Goal: Book appointment/travel/reservation

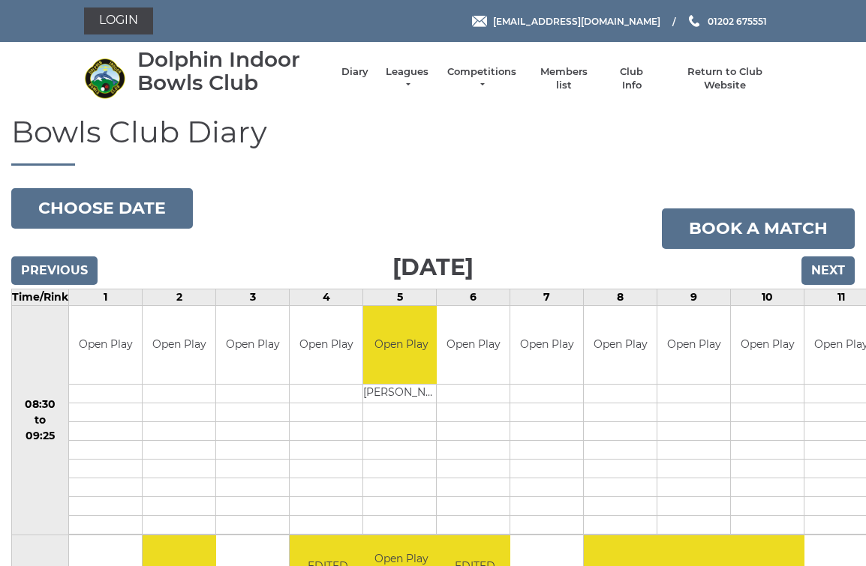
click at [834, 259] on input "Next" at bounding box center [827, 271] width 53 height 29
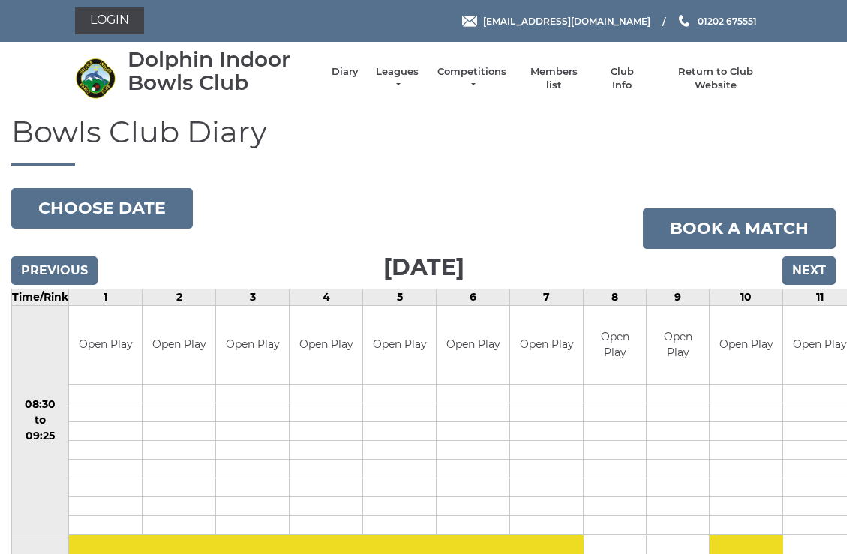
click at [821, 264] on input "Next" at bounding box center [808, 271] width 53 height 29
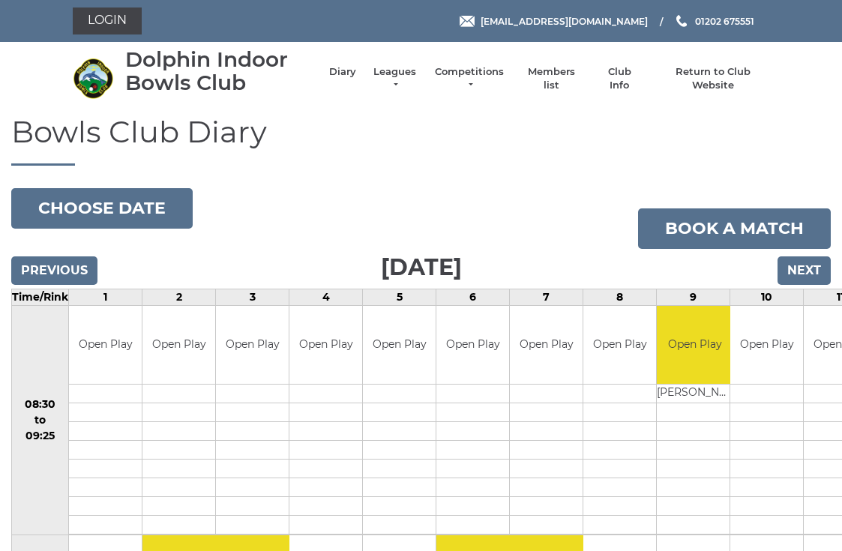
click at [818, 263] on input "Next" at bounding box center [804, 271] width 53 height 29
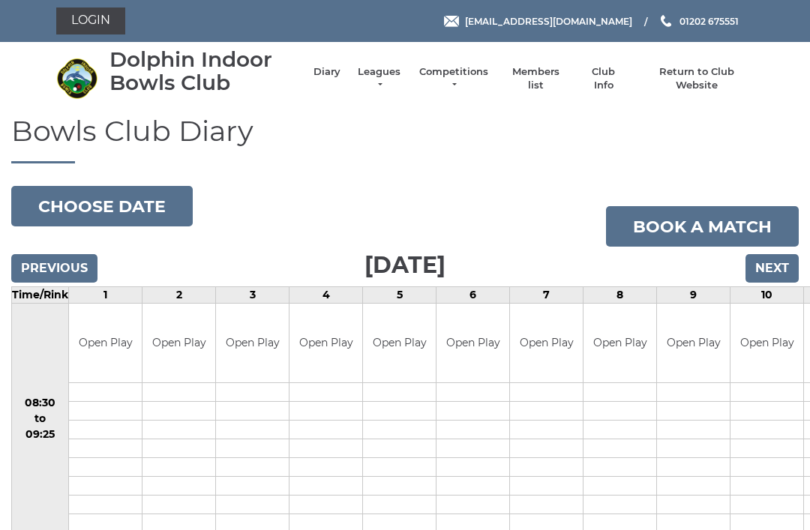
click at [784, 256] on input "Next" at bounding box center [772, 268] width 53 height 29
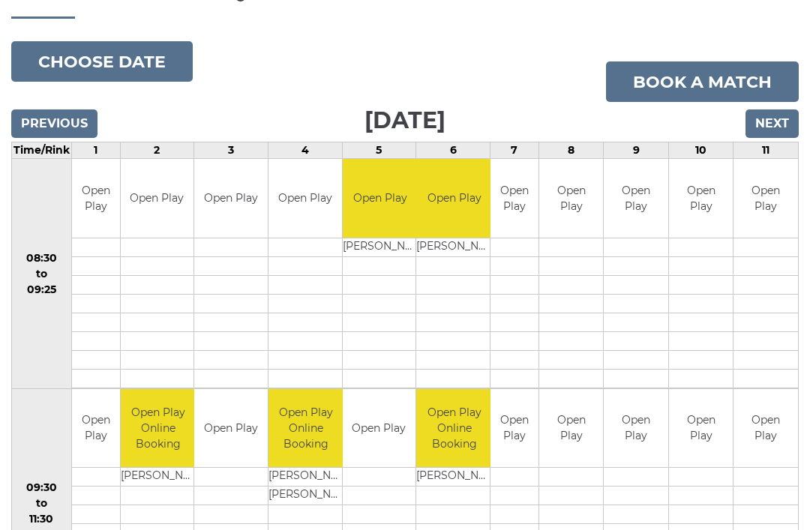
scroll to position [146, 0]
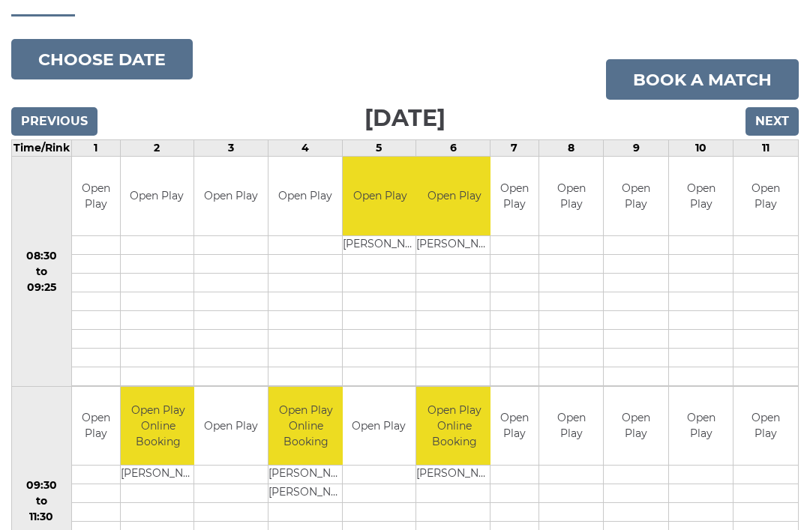
click at [773, 114] on input "Next" at bounding box center [772, 122] width 53 height 29
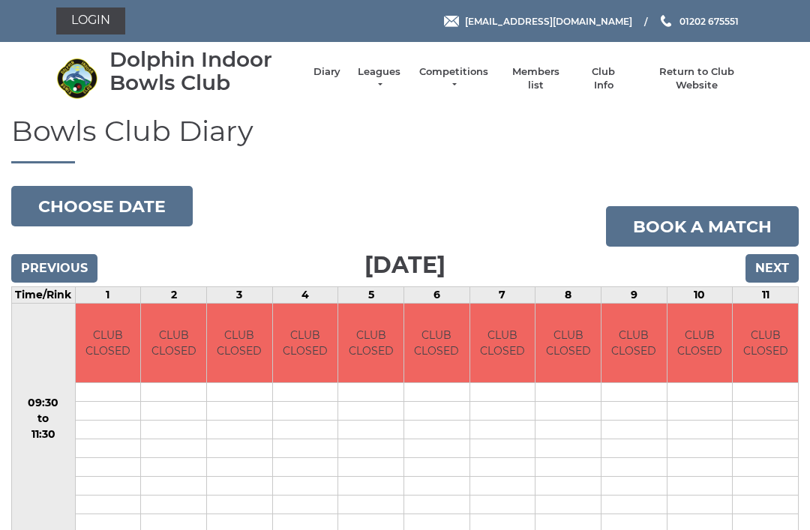
click at [781, 269] on input "Next" at bounding box center [772, 268] width 53 height 29
click at [782, 260] on input "Next" at bounding box center [772, 268] width 53 height 29
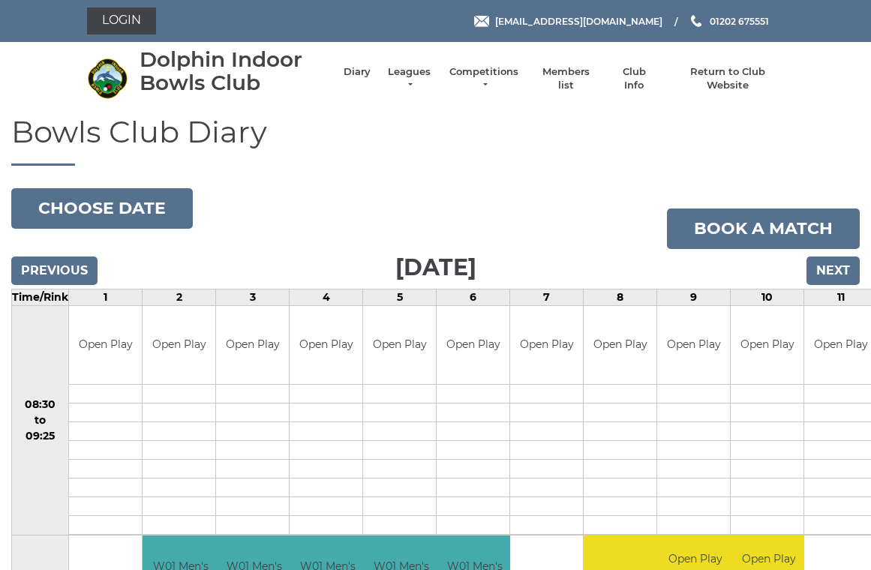
click at [843, 257] on input "Next" at bounding box center [832, 271] width 53 height 29
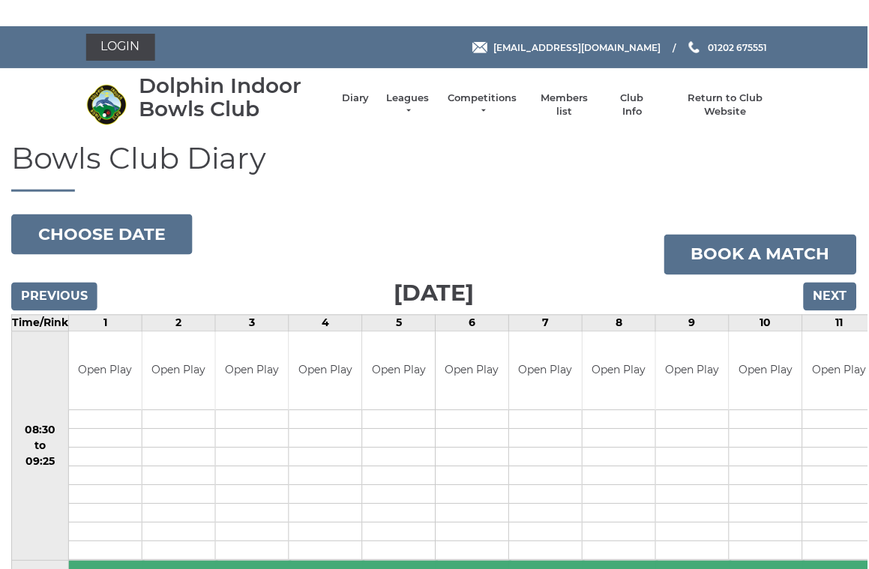
scroll to position [0, 1]
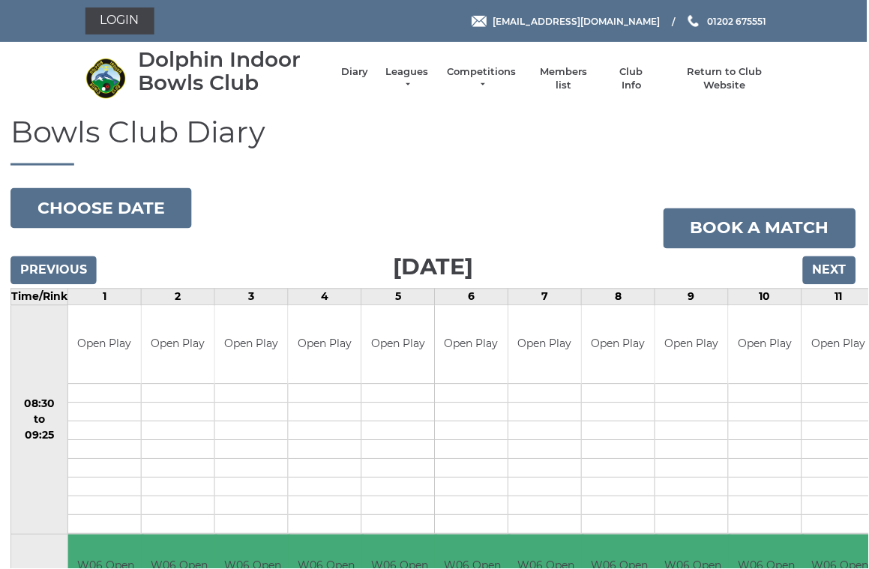
click at [842, 260] on input "Next" at bounding box center [830, 271] width 53 height 29
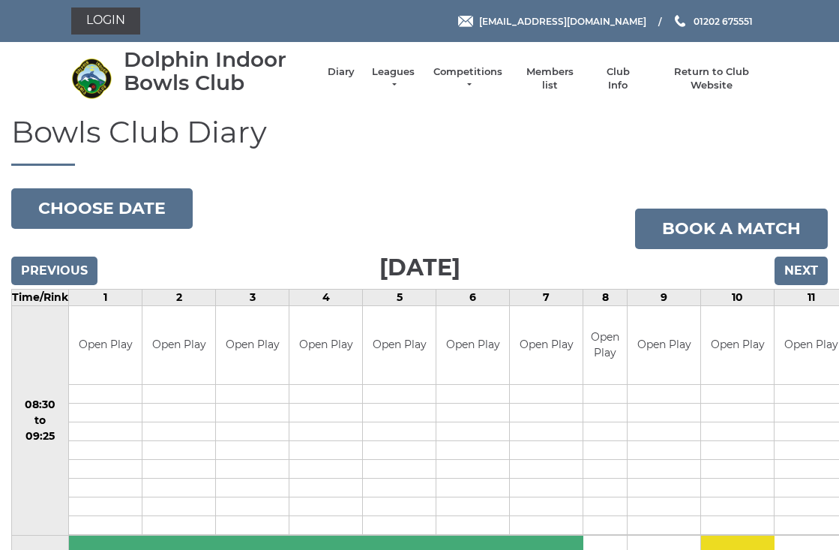
scroll to position [3, 0]
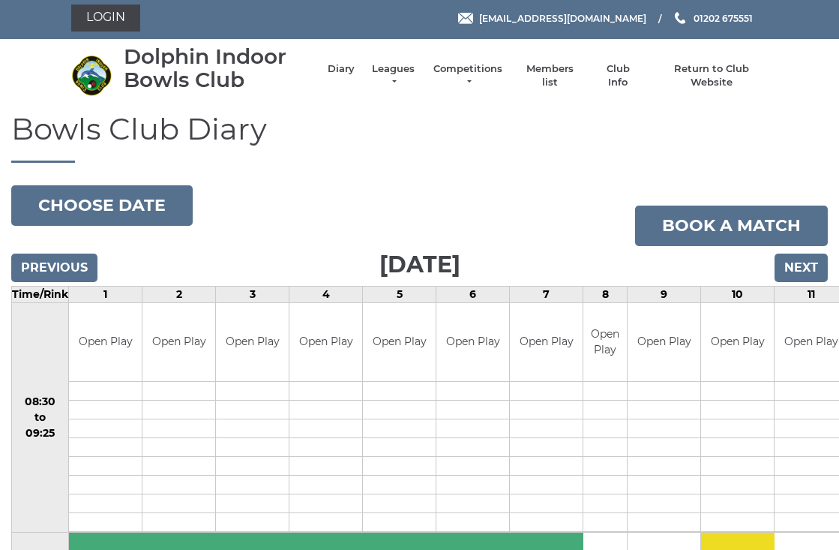
click at [818, 260] on input "Next" at bounding box center [801, 268] width 53 height 29
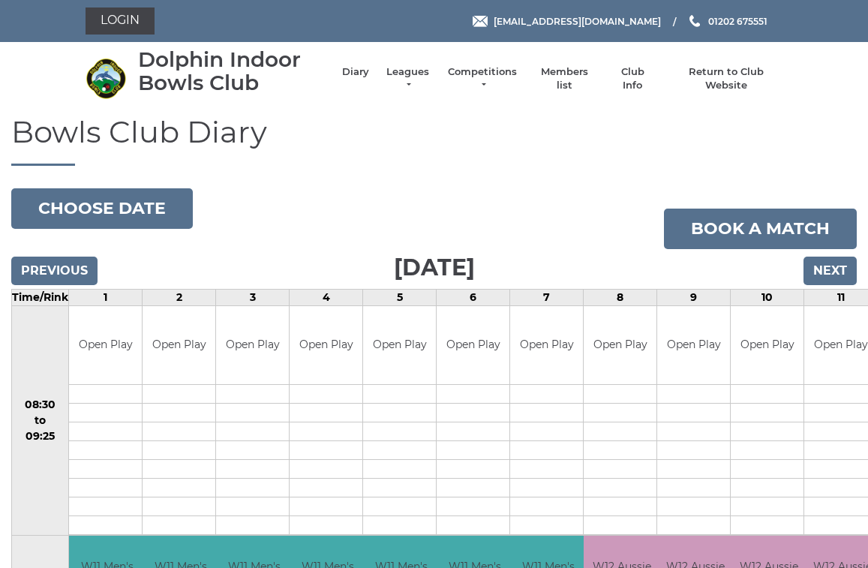
scroll to position [5, 0]
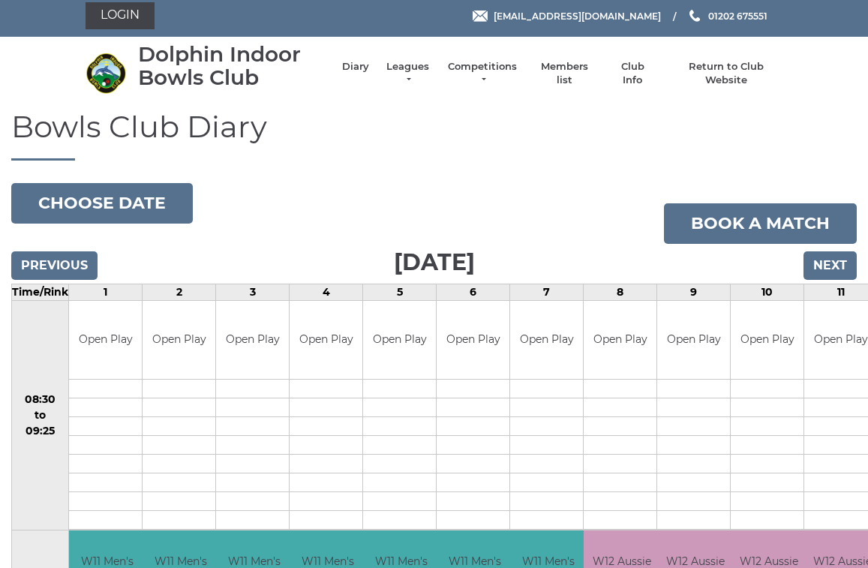
click at [836, 267] on input "Next" at bounding box center [829, 265] width 53 height 29
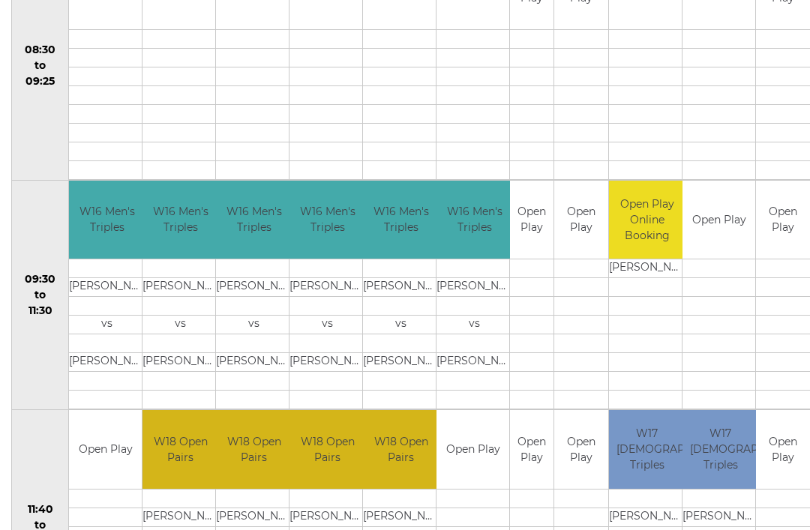
scroll to position [353, 0]
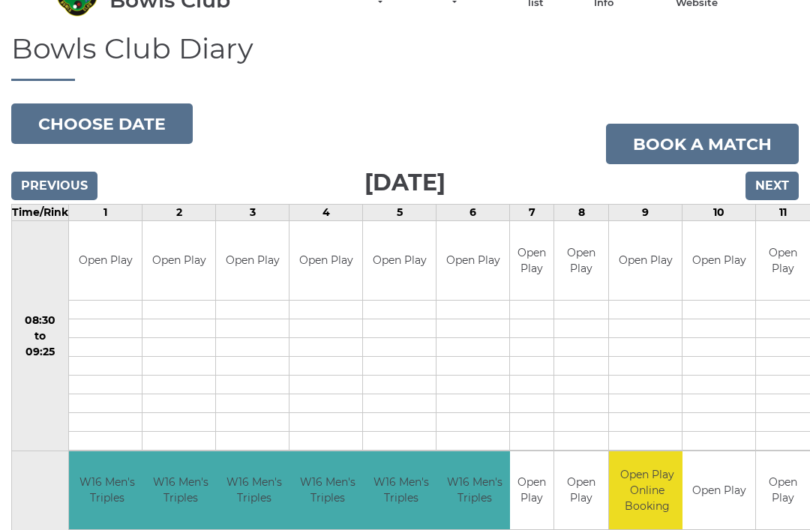
click at [787, 179] on input "Next" at bounding box center [772, 187] width 53 height 29
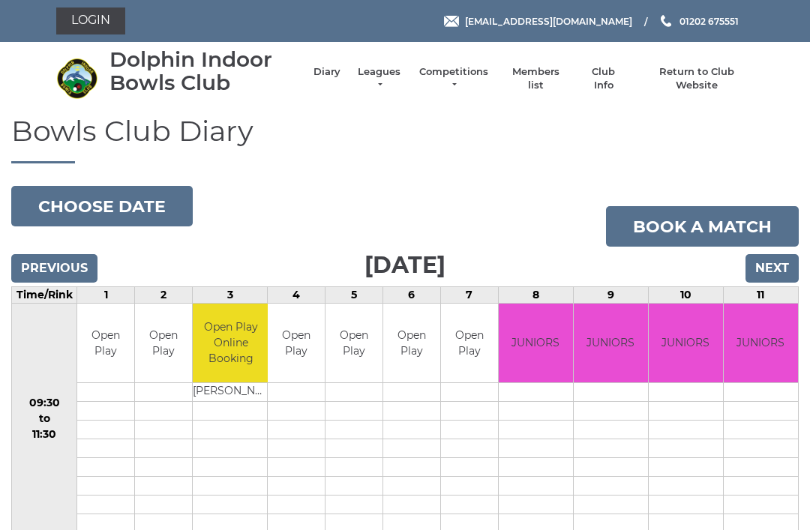
click at [787, 255] on input "Next" at bounding box center [772, 268] width 53 height 29
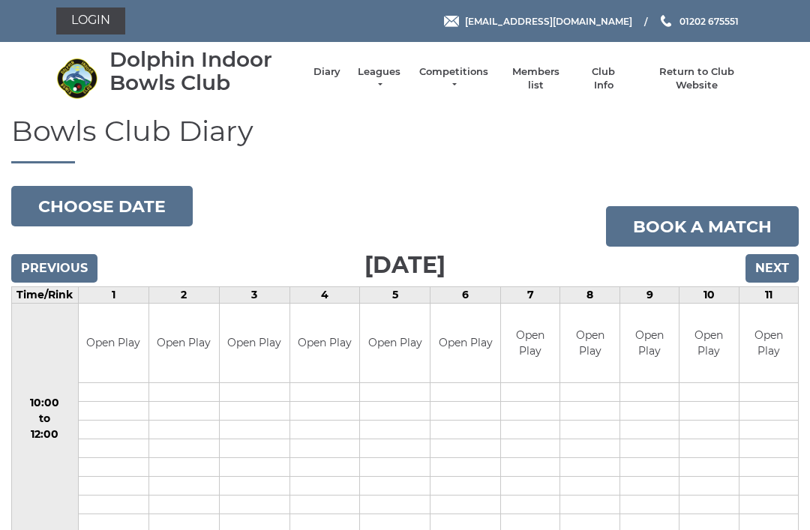
click at [779, 269] on input "Next" at bounding box center [772, 268] width 53 height 29
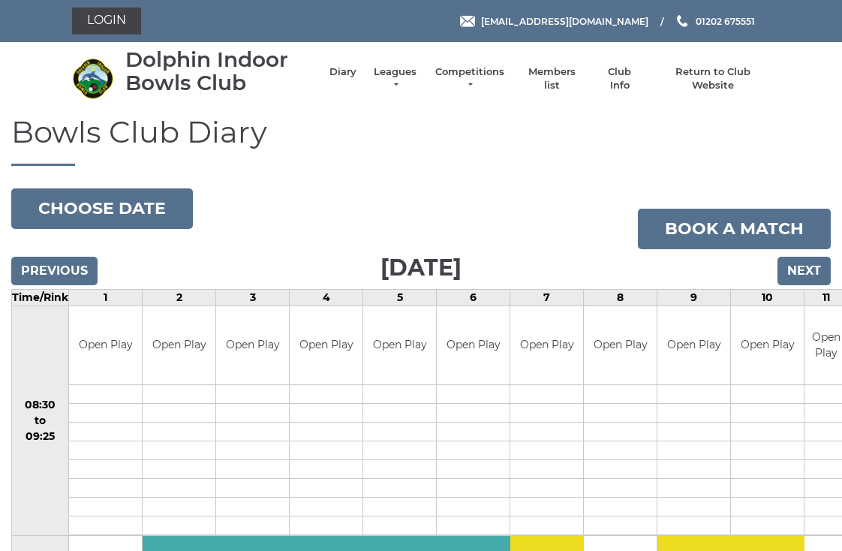
click at [816, 259] on input "Next" at bounding box center [803, 271] width 53 height 29
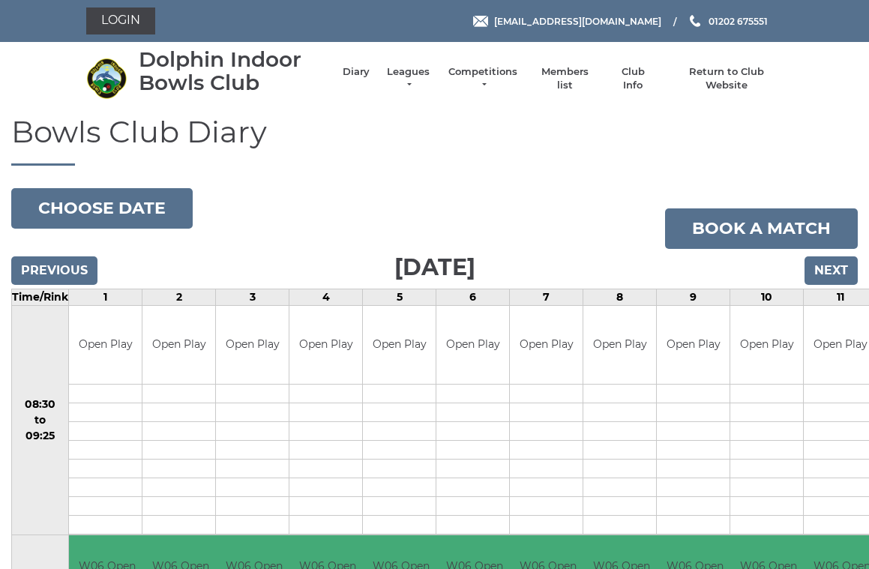
click at [847, 268] on input "Next" at bounding box center [831, 271] width 53 height 29
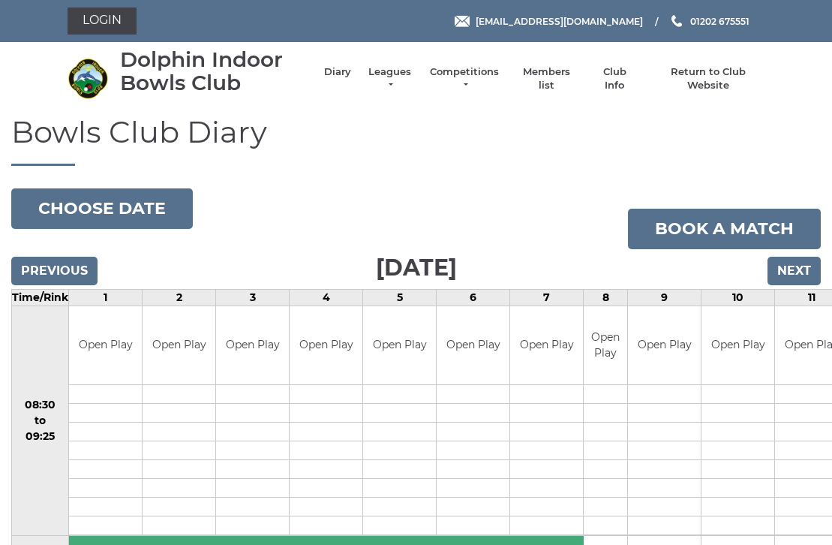
click at [804, 263] on input "Next" at bounding box center [793, 271] width 53 height 29
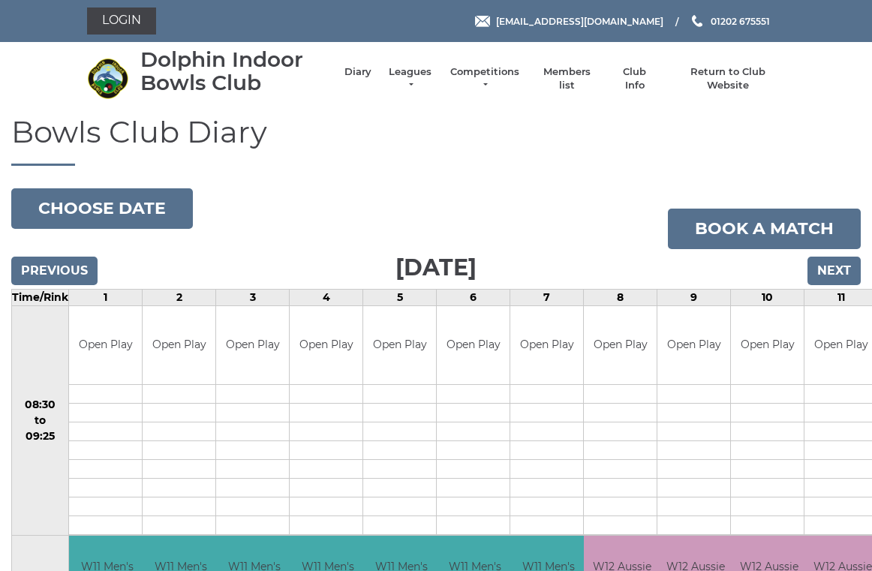
click at [840, 260] on input "Next" at bounding box center [833, 271] width 53 height 29
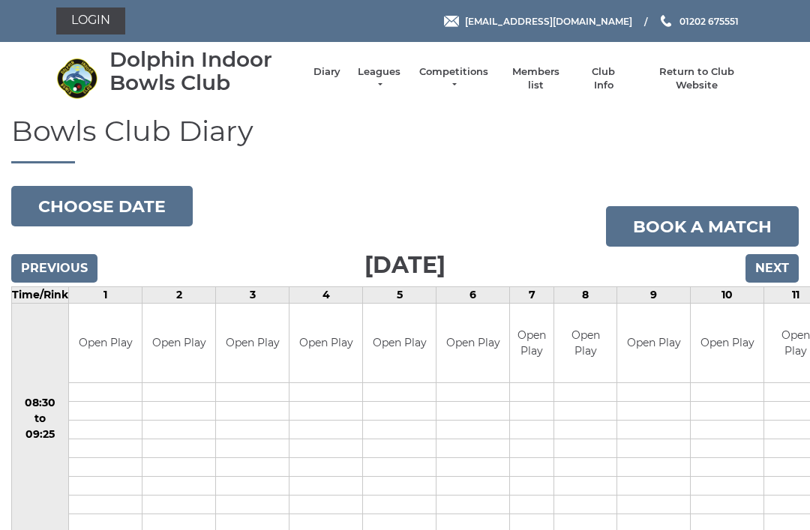
click at [88, 268] on input "Previous" at bounding box center [54, 268] width 86 height 29
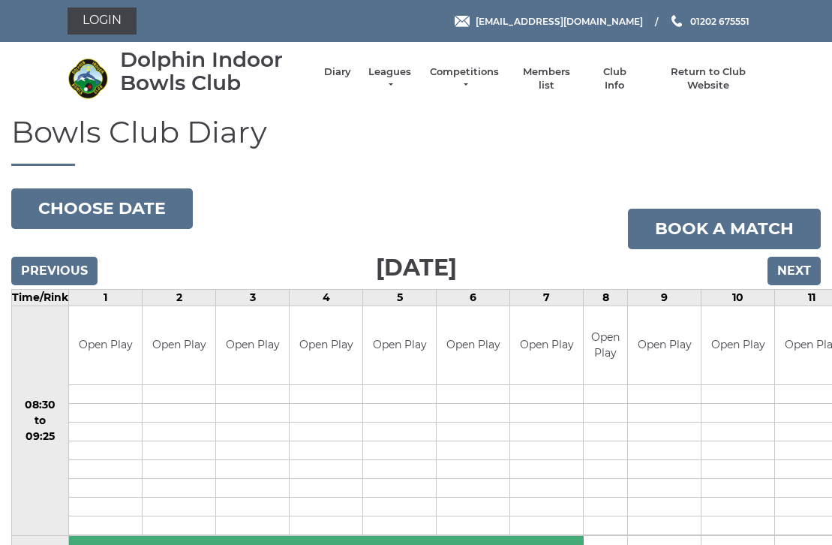
scroll to position [2, 0]
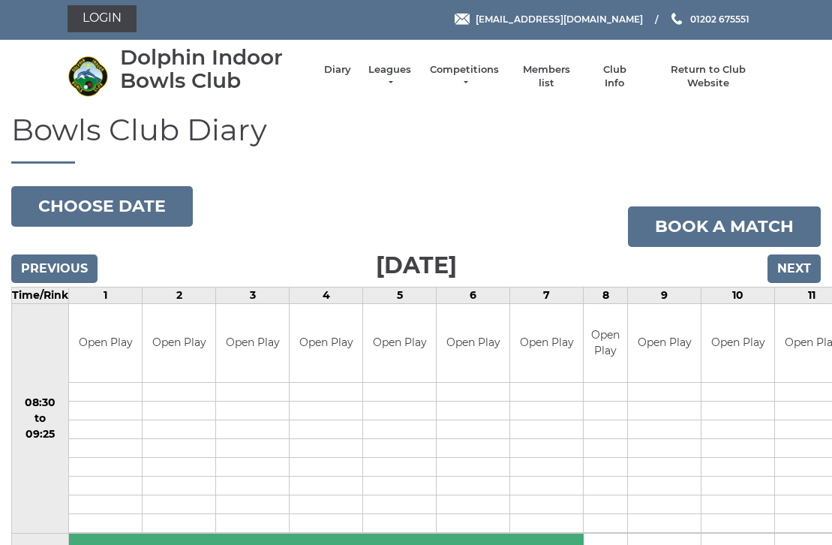
click at [79, 259] on input "Previous" at bounding box center [54, 268] width 86 height 29
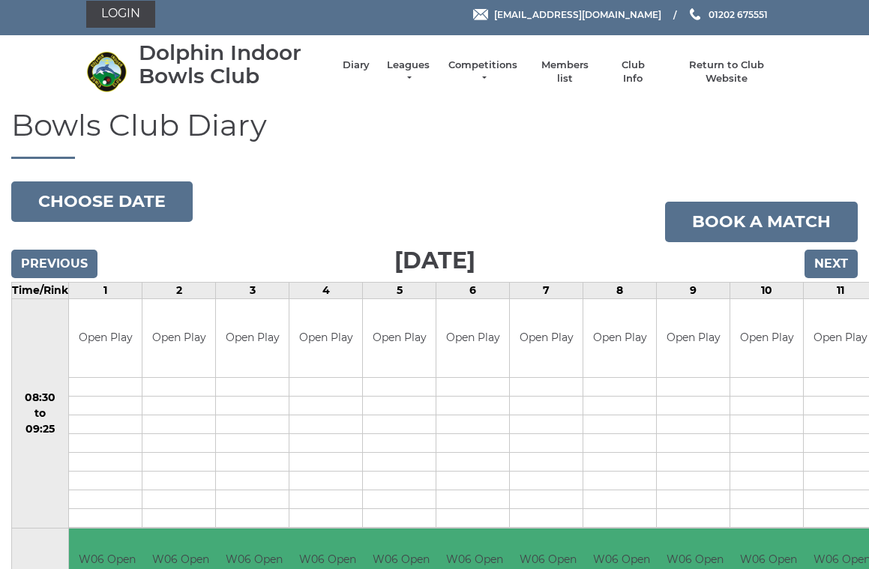
click at [86, 251] on input "Previous" at bounding box center [54, 265] width 86 height 29
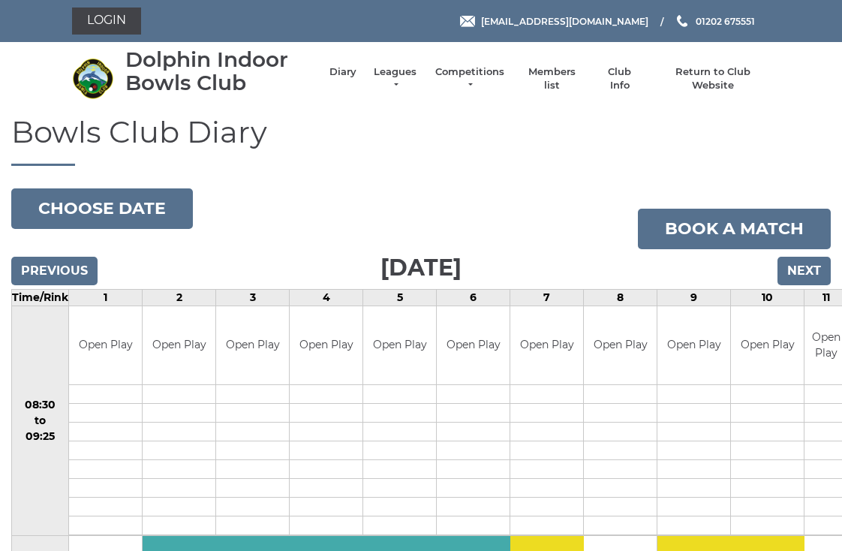
scroll to position [3, 0]
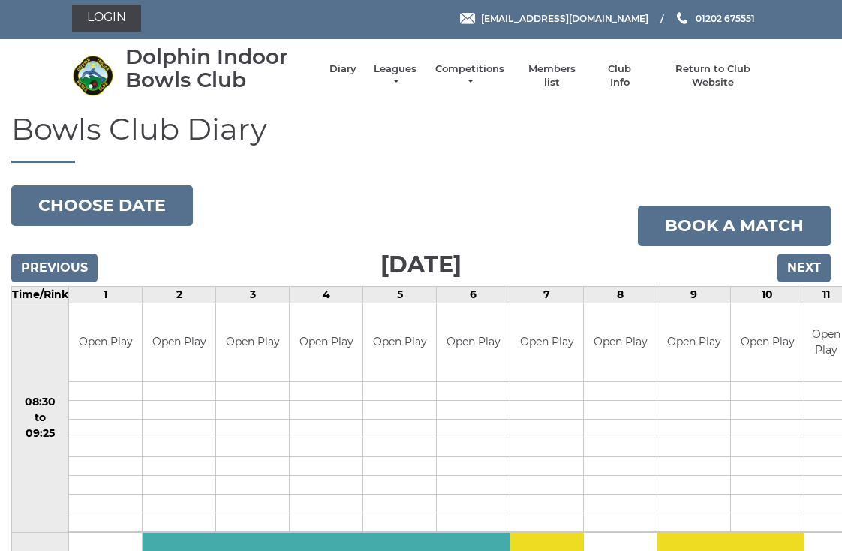
click at [82, 254] on input "Previous" at bounding box center [54, 268] width 86 height 29
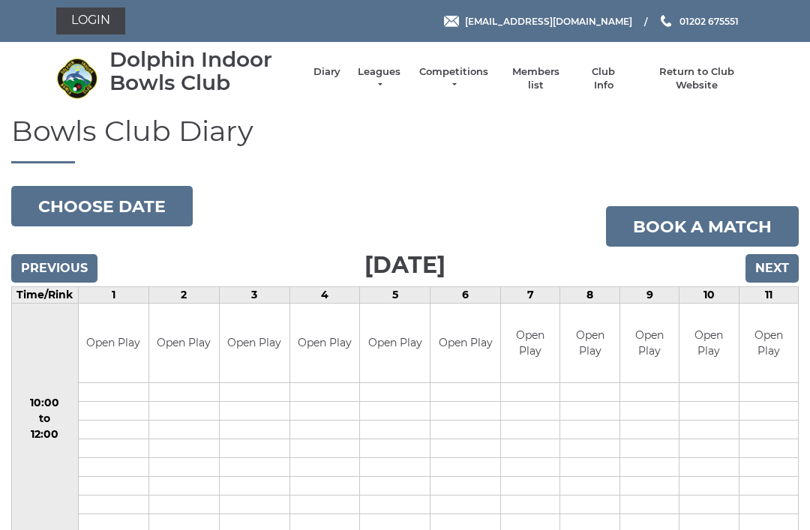
click at [79, 258] on input "Previous" at bounding box center [54, 268] width 86 height 29
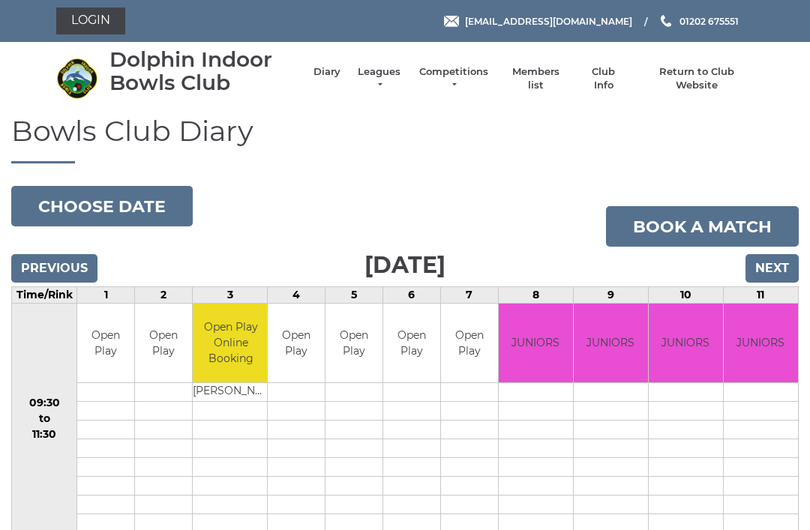
click at [72, 254] on input "Previous" at bounding box center [54, 268] width 86 height 29
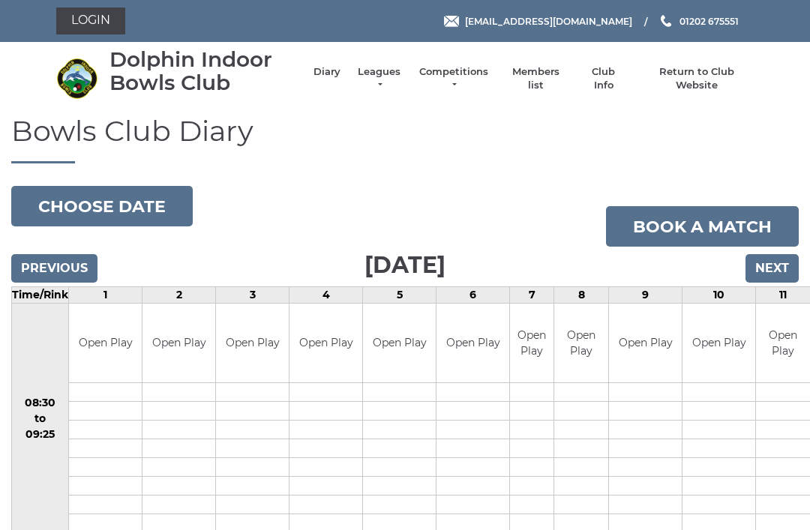
click at [84, 259] on input "Previous" at bounding box center [54, 268] width 86 height 29
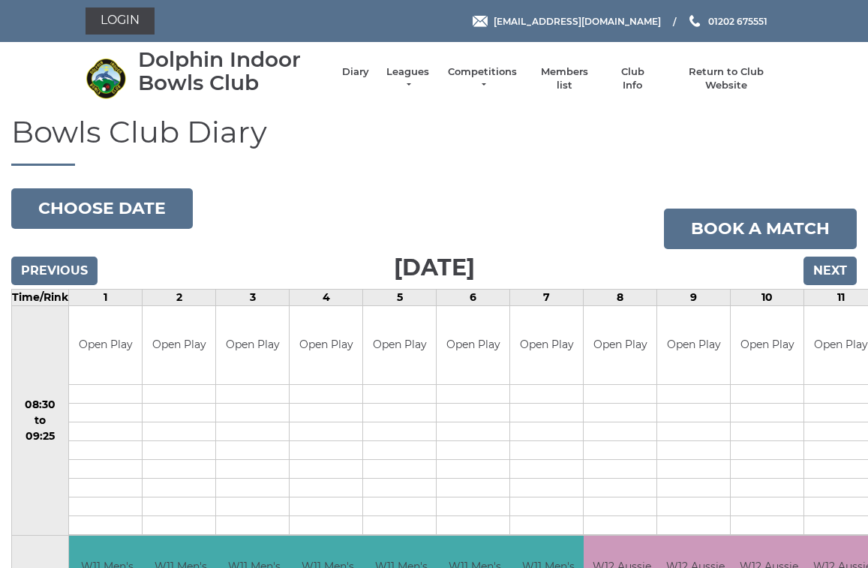
click at [77, 263] on input "Previous" at bounding box center [54, 271] width 86 height 29
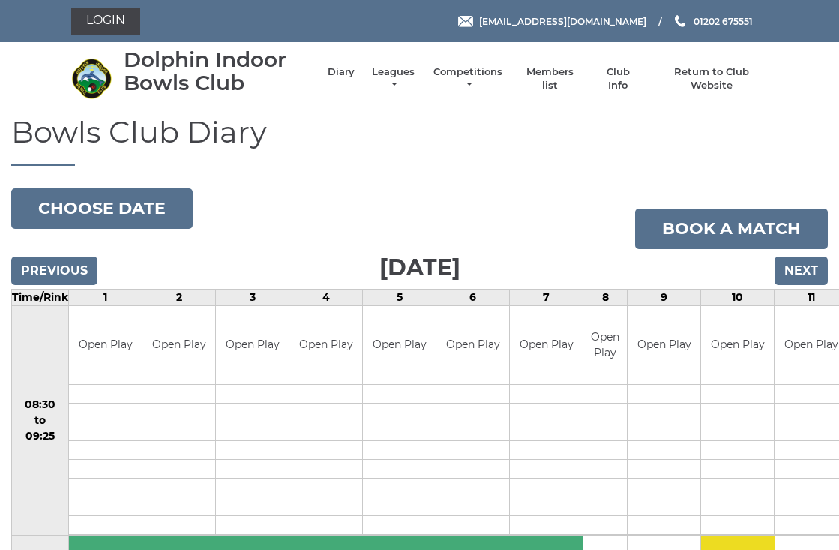
scroll to position [3, 0]
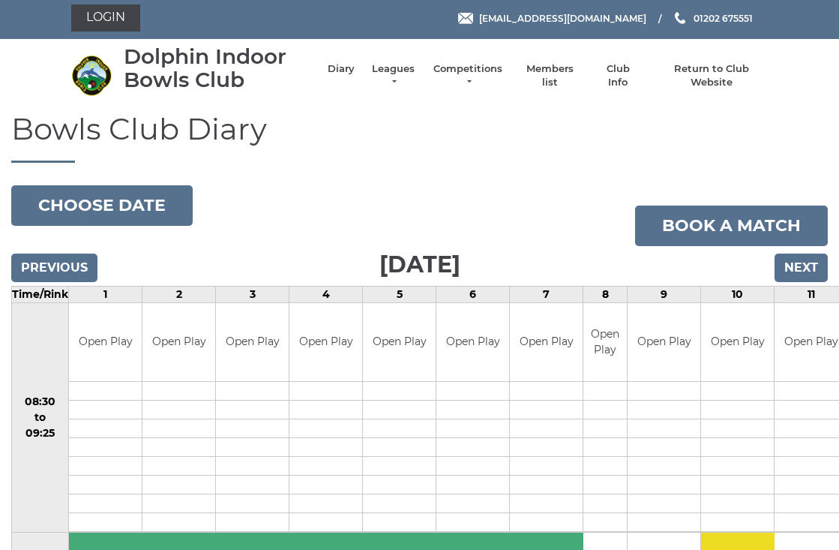
click at [76, 263] on input "Previous" at bounding box center [54, 268] width 86 height 29
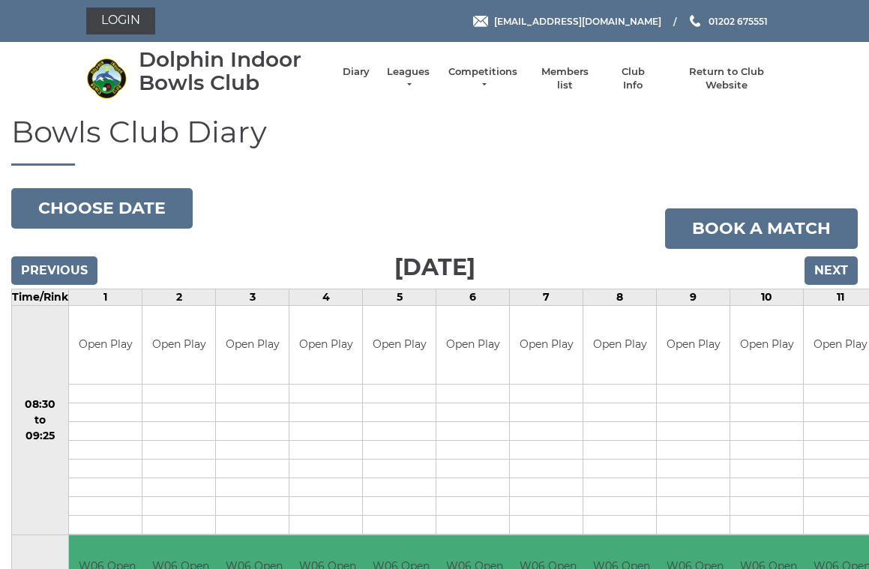
scroll to position [6, 0]
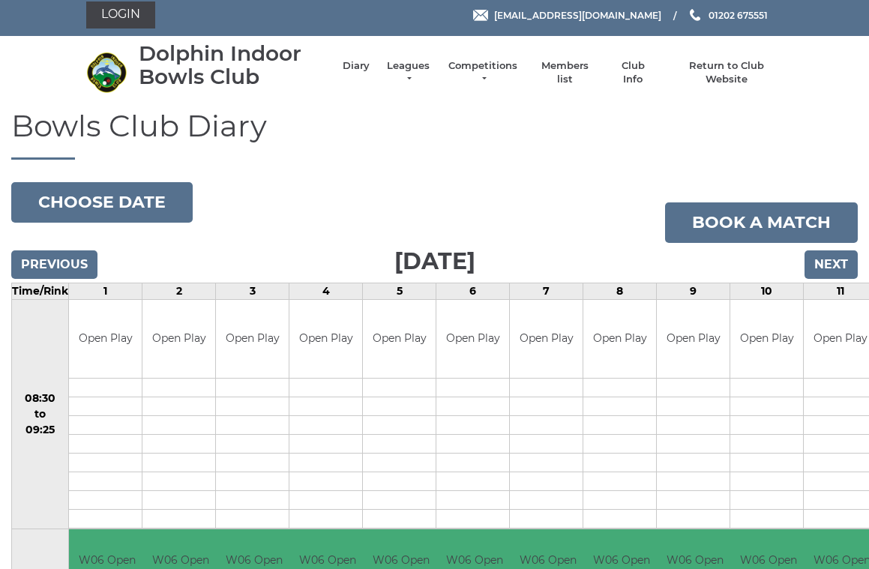
click at [77, 257] on input "Previous" at bounding box center [54, 265] width 86 height 29
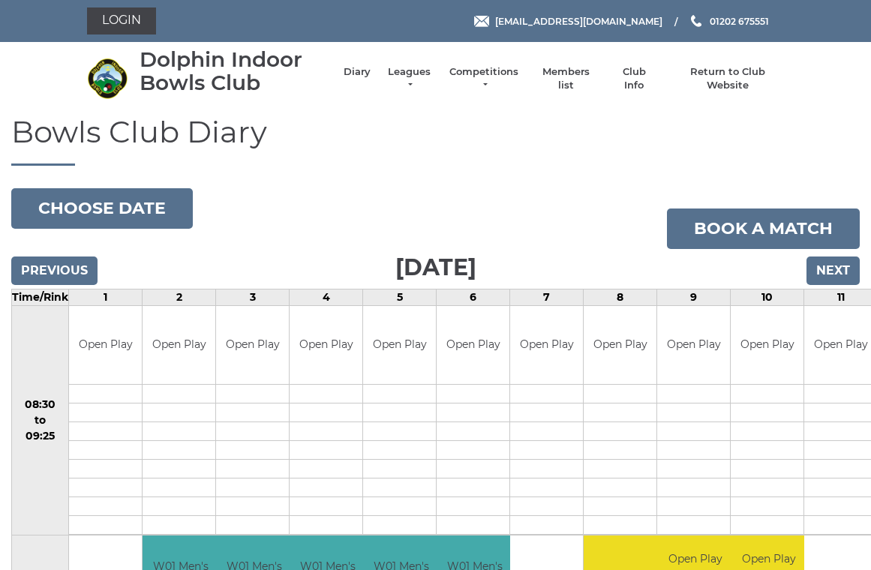
scroll to position [6, 0]
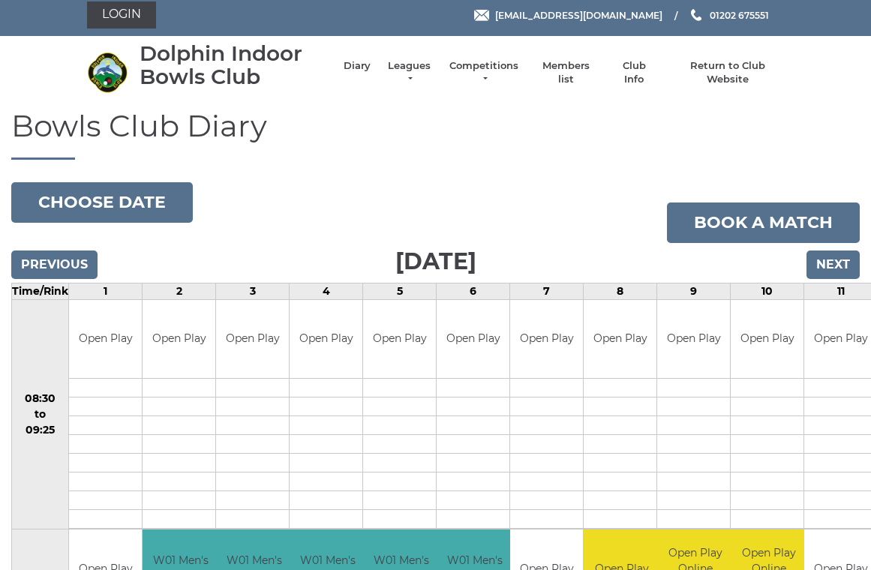
click at [83, 255] on input "Previous" at bounding box center [54, 265] width 86 height 29
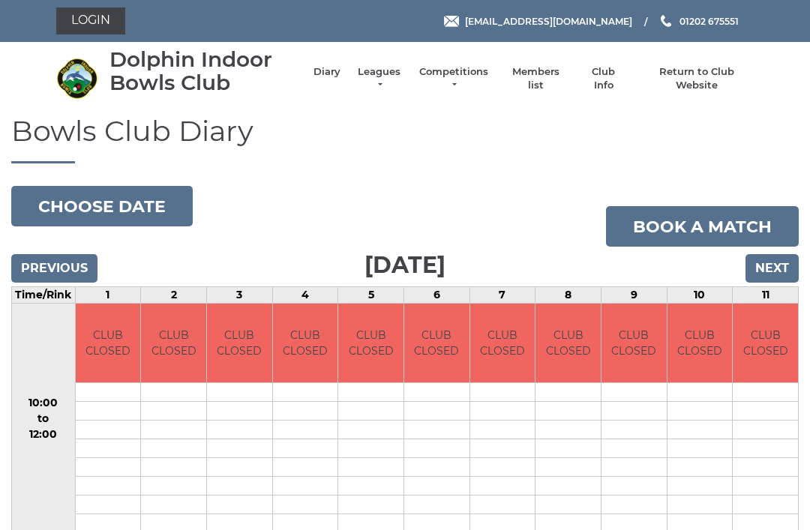
click at [86, 255] on input "Previous" at bounding box center [54, 268] width 86 height 29
click at [84, 263] on input "Previous" at bounding box center [54, 268] width 86 height 29
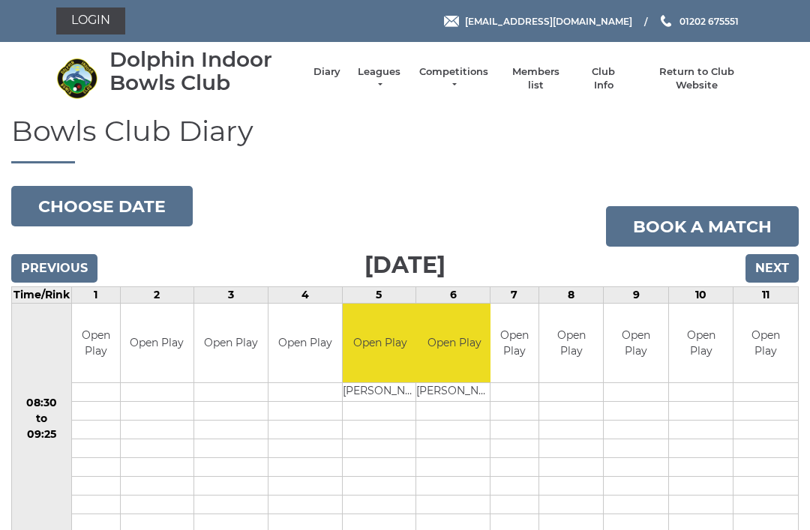
click at [53, 260] on input "Previous" at bounding box center [54, 268] width 86 height 29
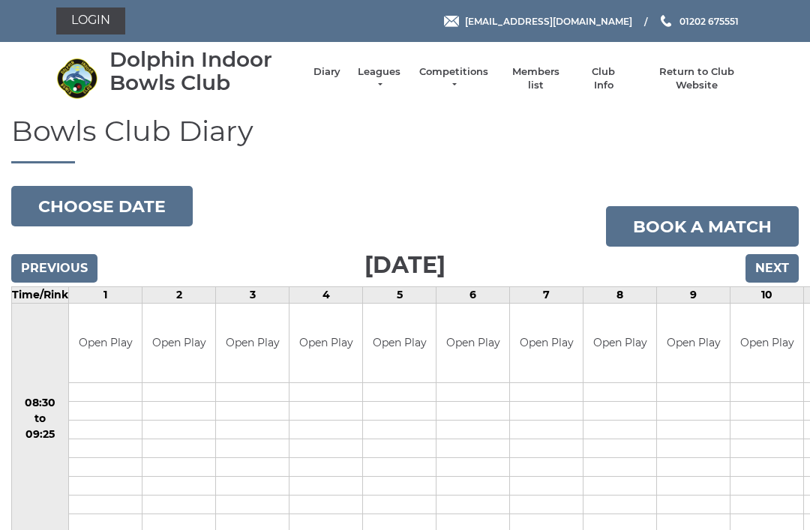
click at [48, 260] on input "Previous" at bounding box center [54, 268] width 86 height 29
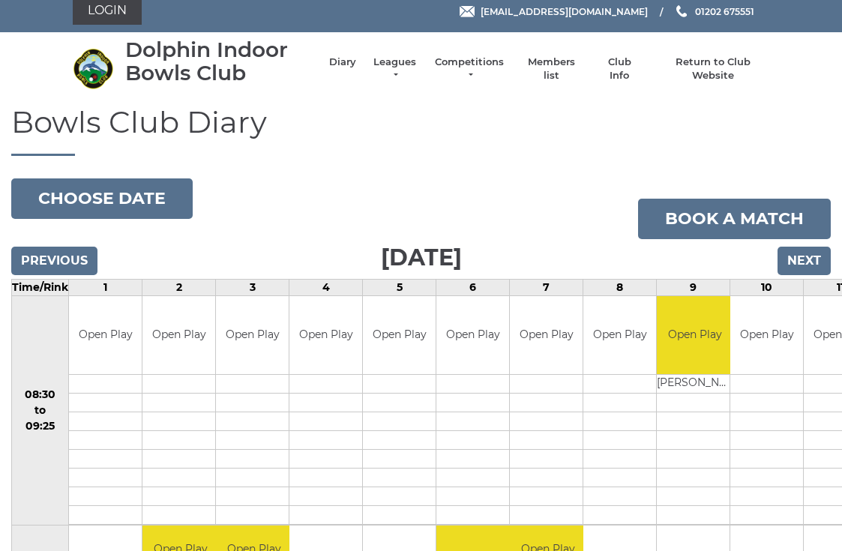
scroll to position [8, 0]
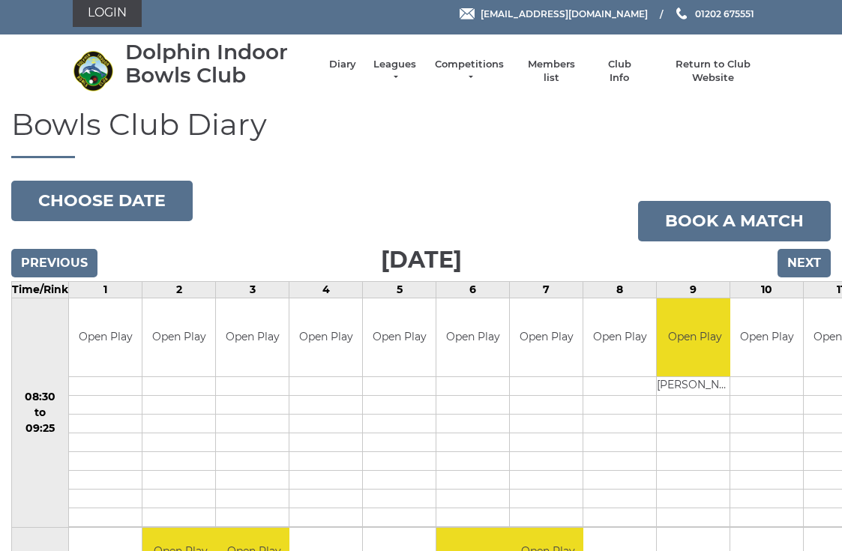
click at [56, 263] on input "Previous" at bounding box center [54, 263] width 86 height 29
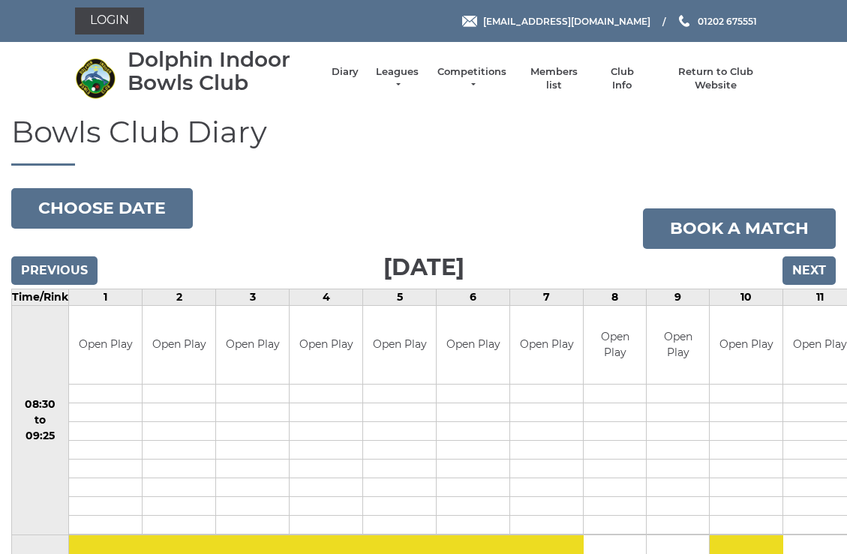
click at [44, 269] on input "Previous" at bounding box center [54, 271] width 86 height 29
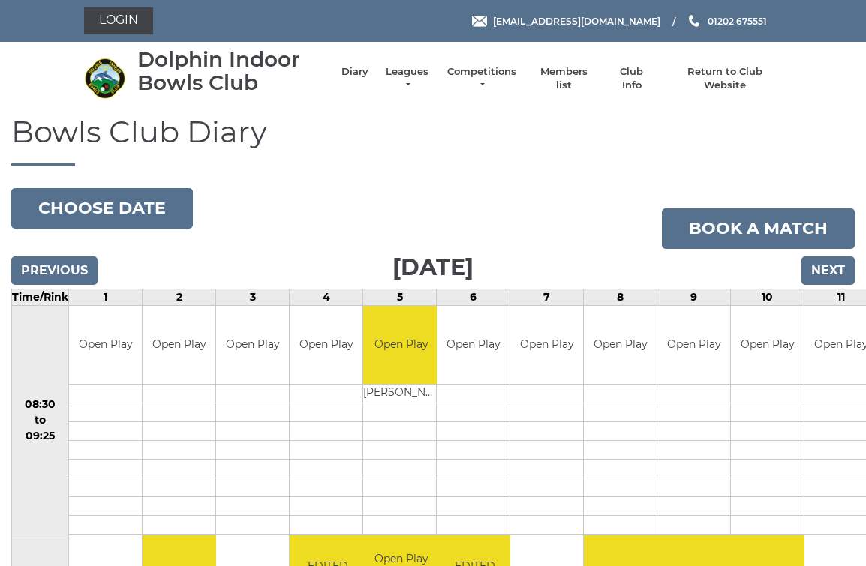
click at [842, 266] on input "Next" at bounding box center [827, 271] width 53 height 29
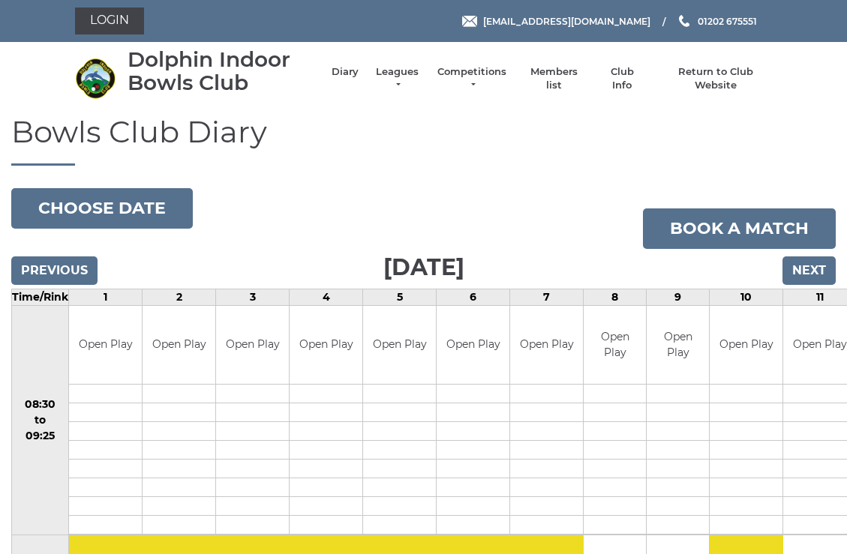
click at [814, 263] on input "Next" at bounding box center [808, 271] width 53 height 29
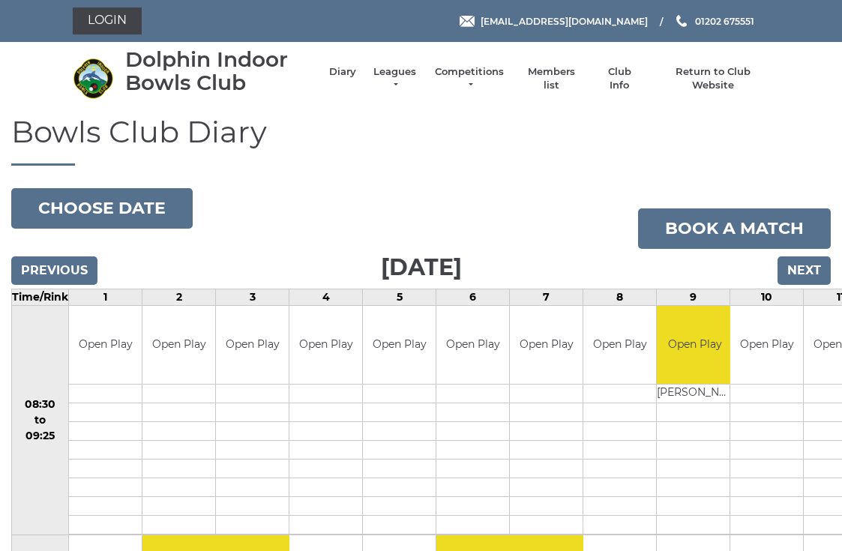
click at [821, 260] on input "Next" at bounding box center [804, 271] width 53 height 29
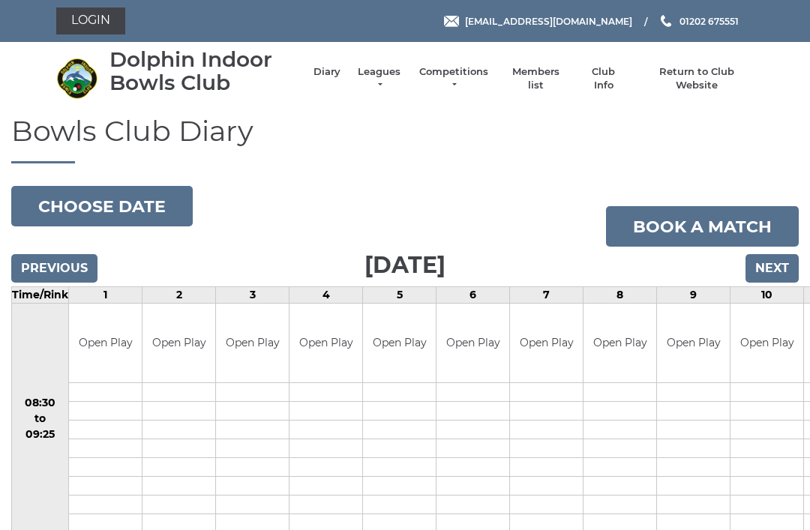
click at [785, 254] on input "Next" at bounding box center [772, 268] width 53 height 29
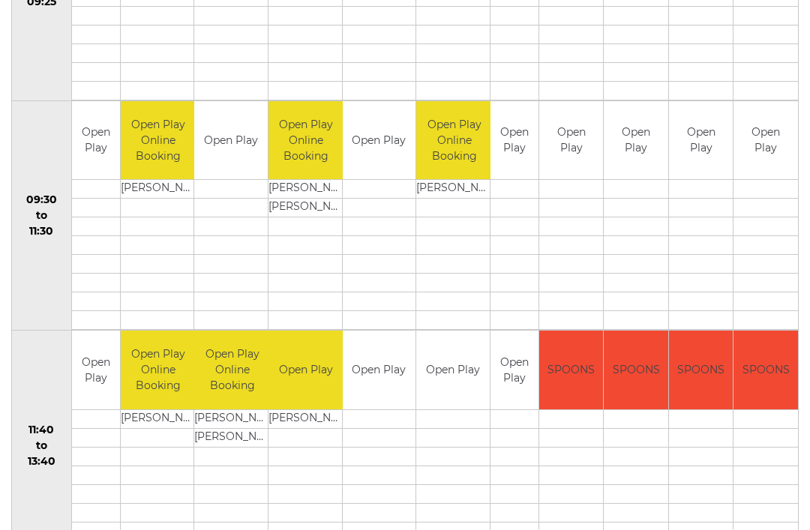
scroll to position [436, 0]
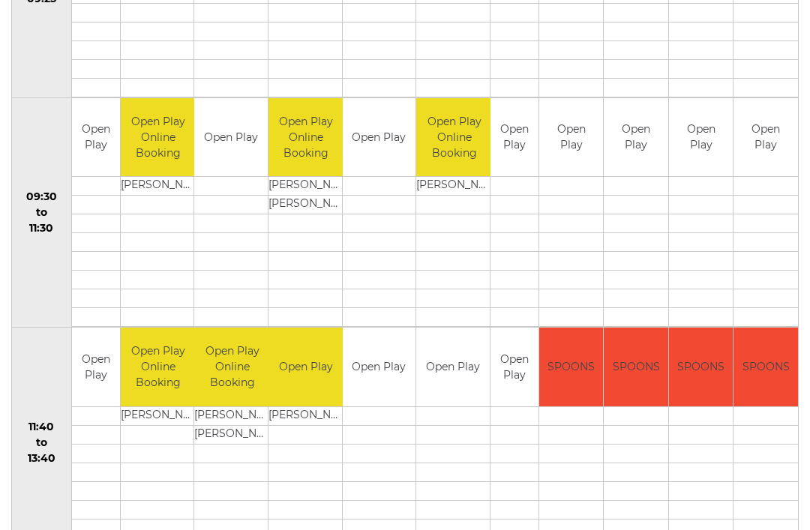
click at [46, 297] on td "09:30 to 11:30" at bounding box center [42, 213] width 60 height 230
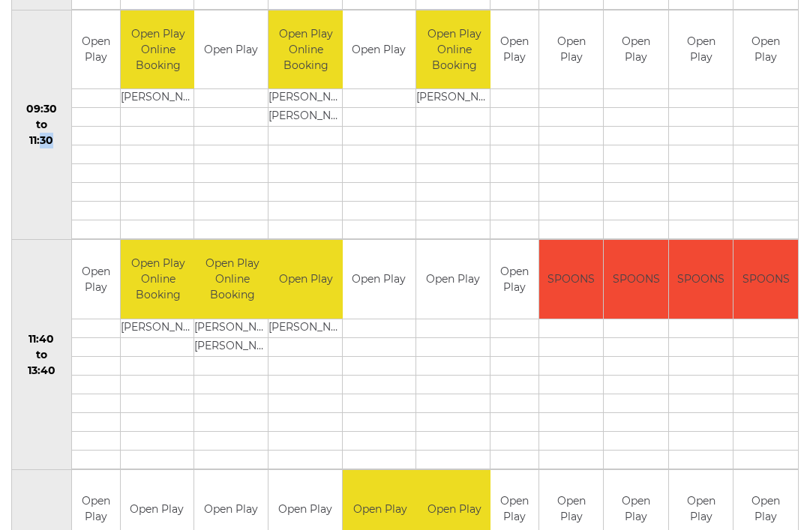
scroll to position [508, 0]
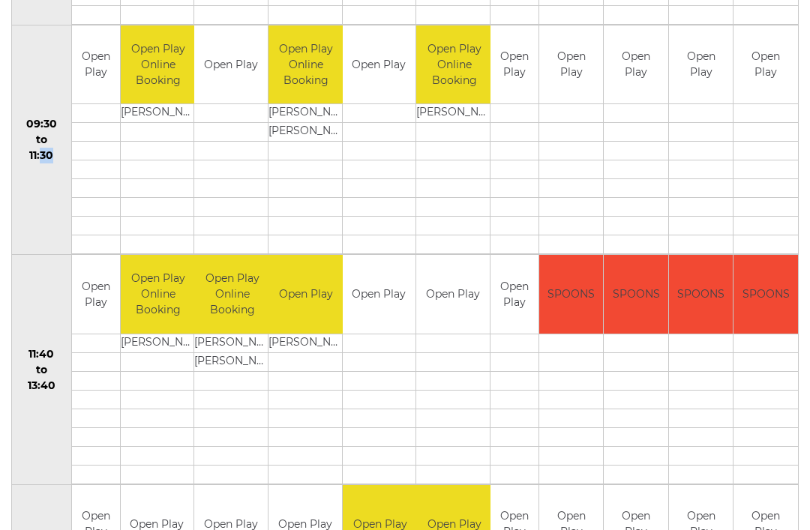
click at [52, 209] on td "09:30 to 11:30" at bounding box center [42, 141] width 60 height 230
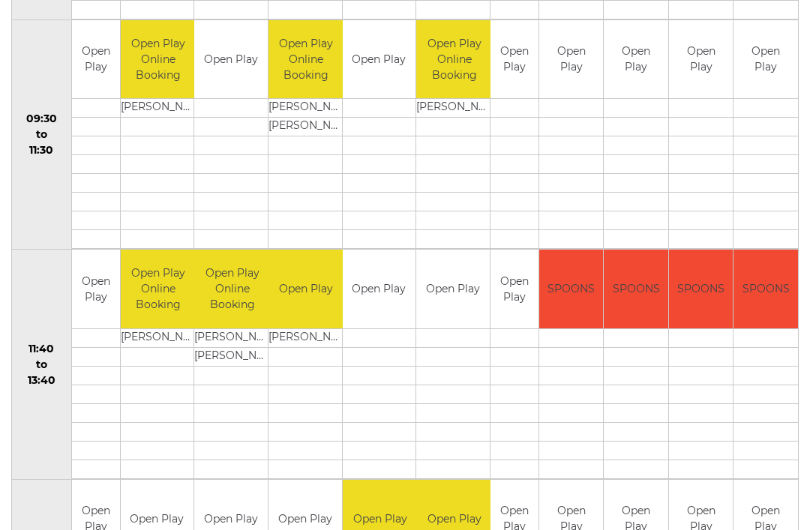
scroll to position [517, 0]
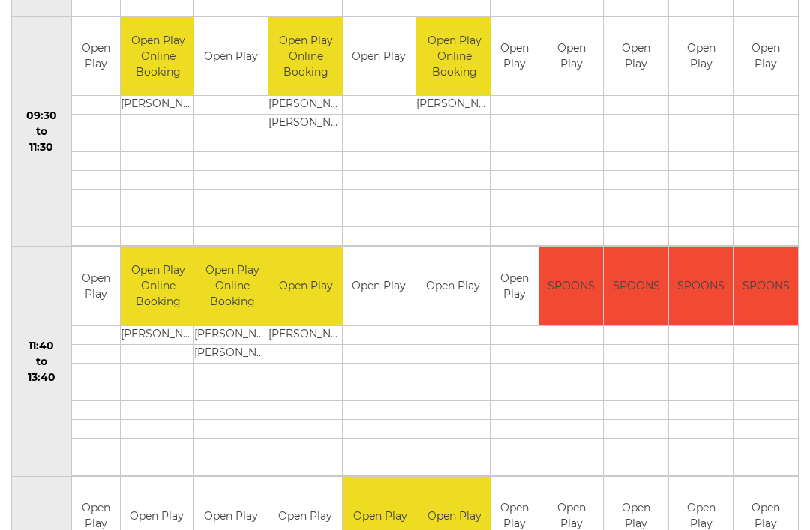
click at [169, 52] on td "Open Play Online Booking" at bounding box center [159, 56] width 76 height 79
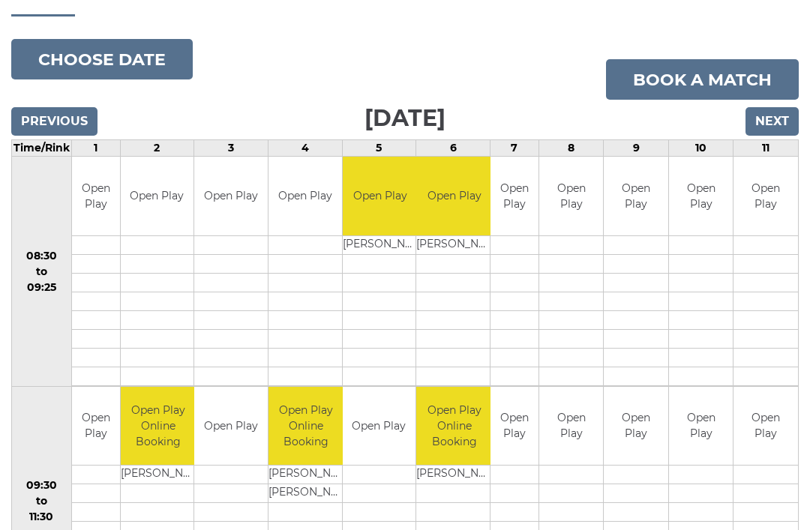
scroll to position [0, 0]
